Goal: Task Accomplishment & Management: Manage account settings

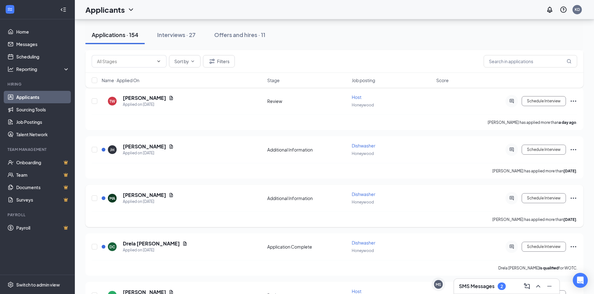
scroll to position [562, 0]
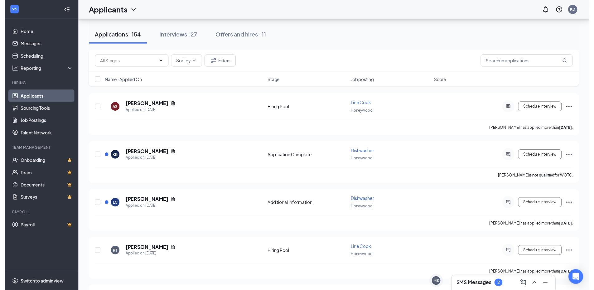
scroll to position [1028, 0]
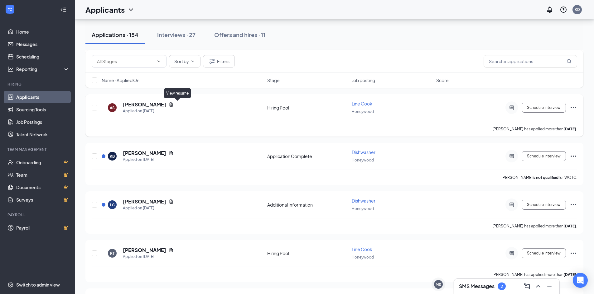
click at [174, 104] on icon "Document" at bounding box center [171, 104] width 5 height 5
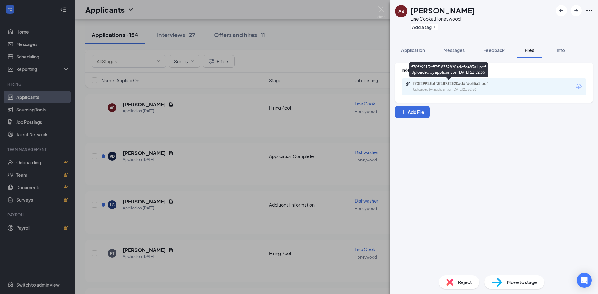
click at [459, 87] on div "f70f29913bff3f18732820addfde85a1.pdf Uploaded by applicant on Oct 12, 2025 at 2…" at bounding box center [456, 86] width 101 height 11
click at [383, 8] on img at bounding box center [382, 12] width 8 height 12
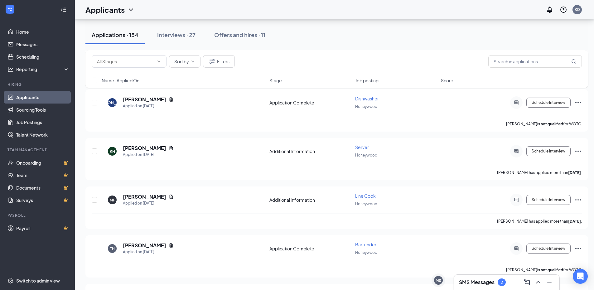
scroll to position [2555, 0]
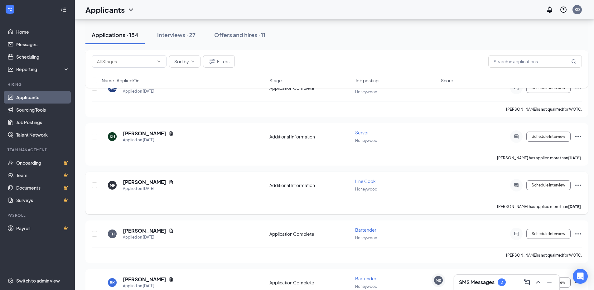
click at [579, 183] on icon "Ellipses" at bounding box center [577, 184] width 7 height 7
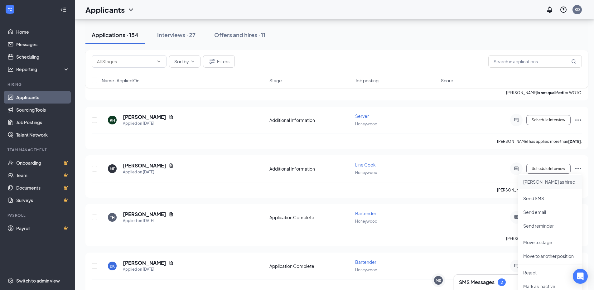
scroll to position [2587, 0]
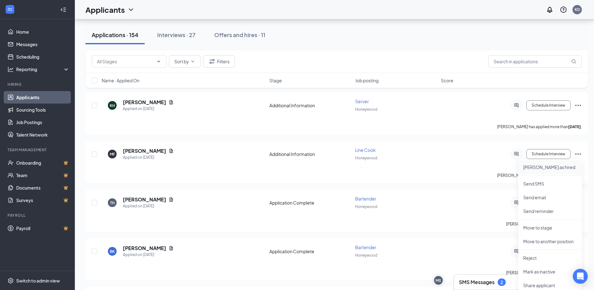
click at [538, 167] on p "Mark as hired" at bounding box center [550, 167] width 54 height 6
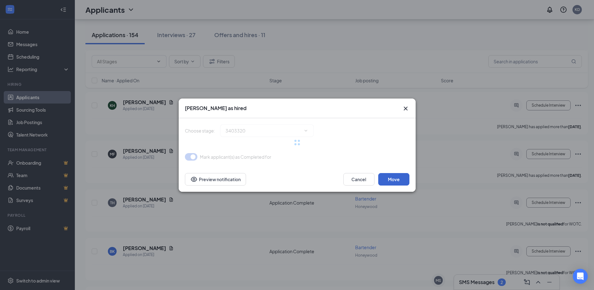
type input "Hiring Complete (final stage)"
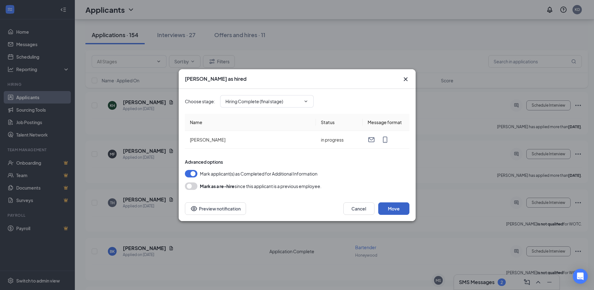
click at [396, 209] on button "Move" at bounding box center [393, 208] width 31 height 12
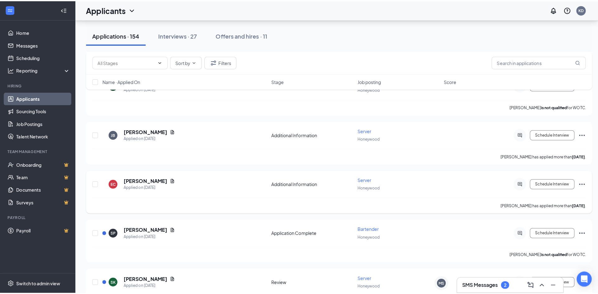
scroll to position [2742, 0]
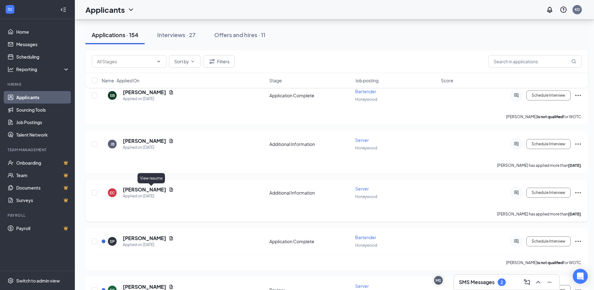
click at [169, 189] on icon "Document" at bounding box center [171, 189] width 5 height 5
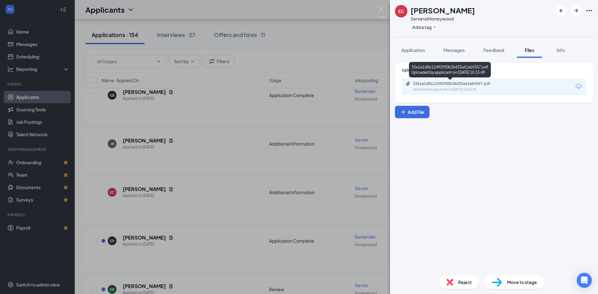
click at [458, 80] on div "33a1e1d0c12492f50b36433a61abf557.pdf Uploaded by applicant on Sep 30, 2025 at 1…" at bounding box center [494, 87] width 184 height 17
click at [455, 88] on div "Uploaded by applicant on Sep 30, 2025 at 15:15:49" at bounding box center [459, 89] width 93 height 5
click at [381, 10] on img at bounding box center [382, 12] width 8 height 12
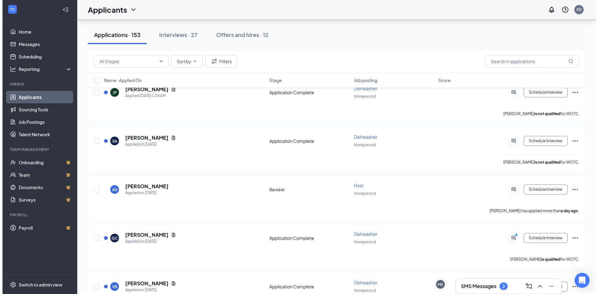
scroll to position [156, 0]
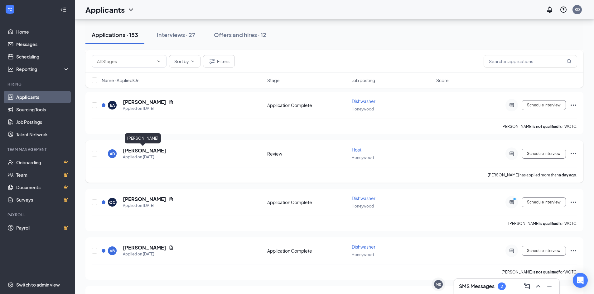
click at [129, 152] on h5 "[PERSON_NAME]" at bounding box center [144, 150] width 43 height 7
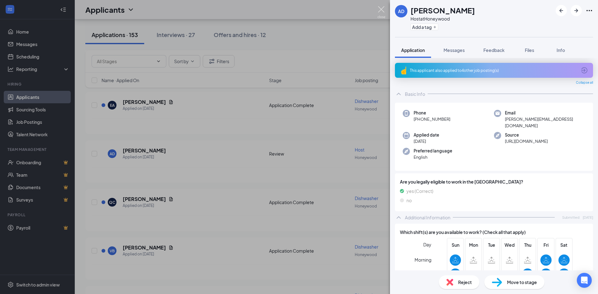
click at [383, 8] on img at bounding box center [382, 12] width 8 height 12
